Goal: Transaction & Acquisition: Purchase product/service

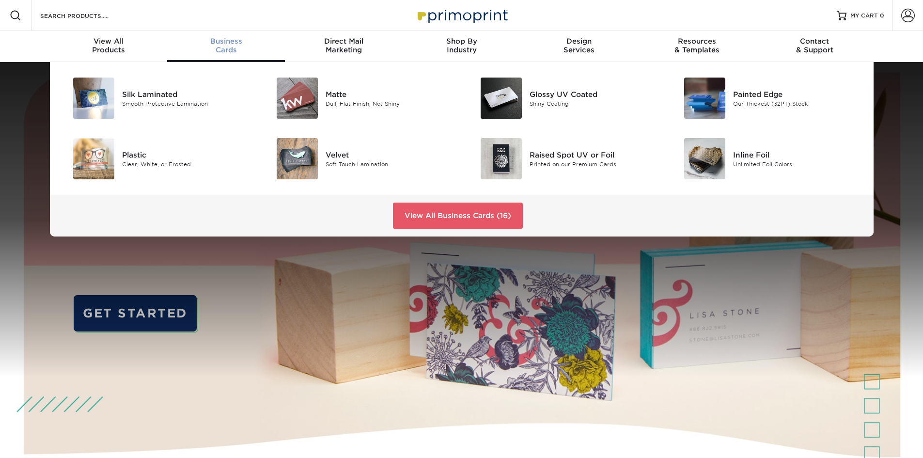
click at [222, 50] on div "Business Cards" at bounding box center [226, 45] width 118 height 17
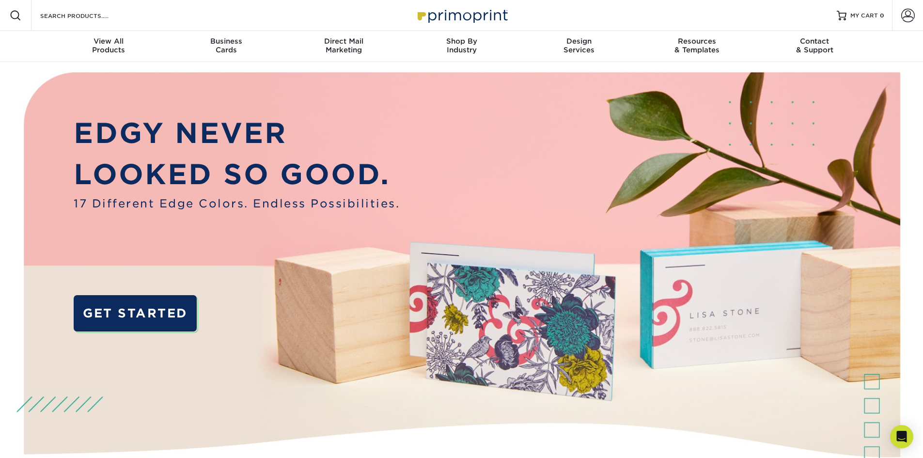
click at [74, 23] on div "Search Products" at bounding box center [83, 15] width 102 height 31
click at [76, 9] on div "Search Products" at bounding box center [83, 15] width 102 height 31
click at [76, 19] on input "Search Products" at bounding box center [86, 16] width 95 height 12
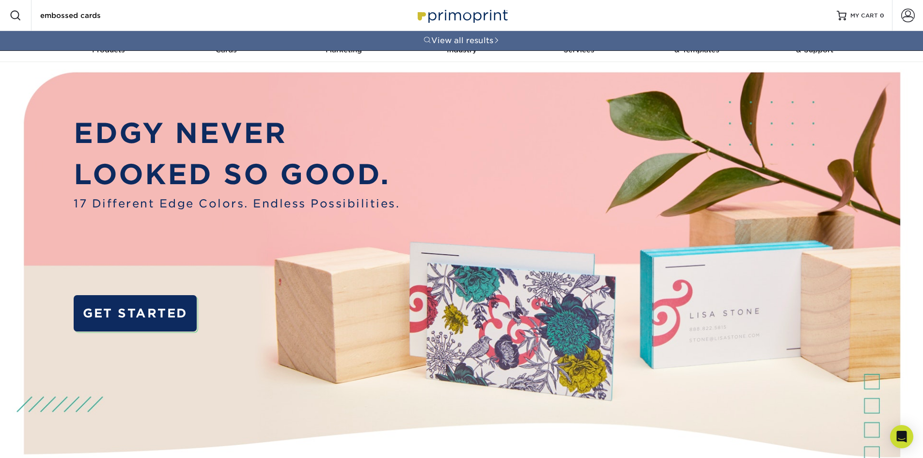
type input "embossed cards"
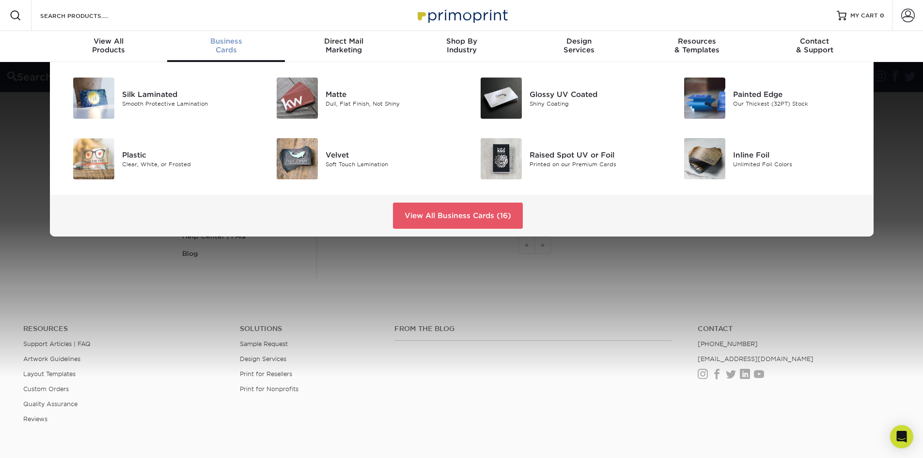
click at [228, 44] on span "Business" at bounding box center [226, 41] width 118 height 9
